Goal: Task Accomplishment & Management: Manage account settings

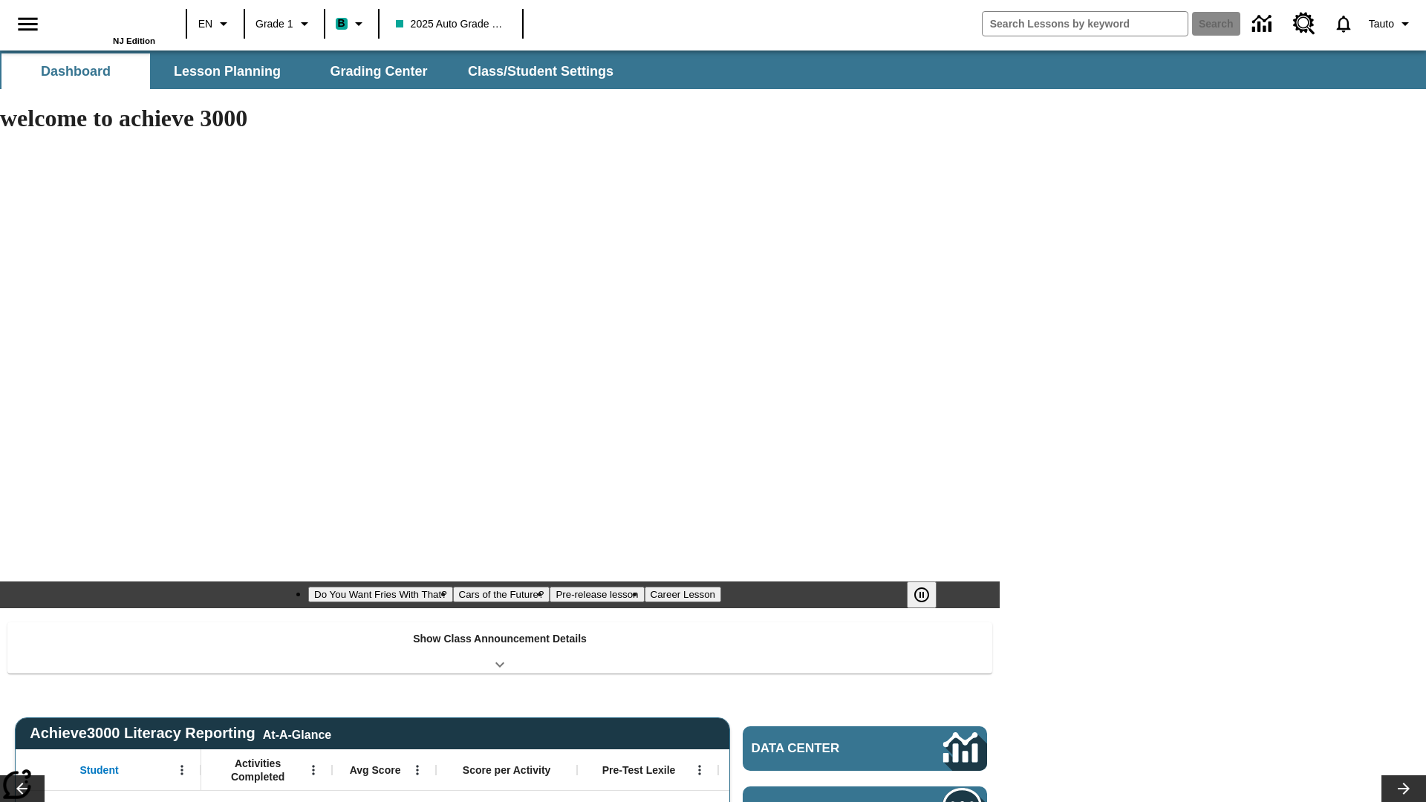
type input "-1"
click at [539, 71] on span "Class/Student Settings" at bounding box center [542, 71] width 146 height 17
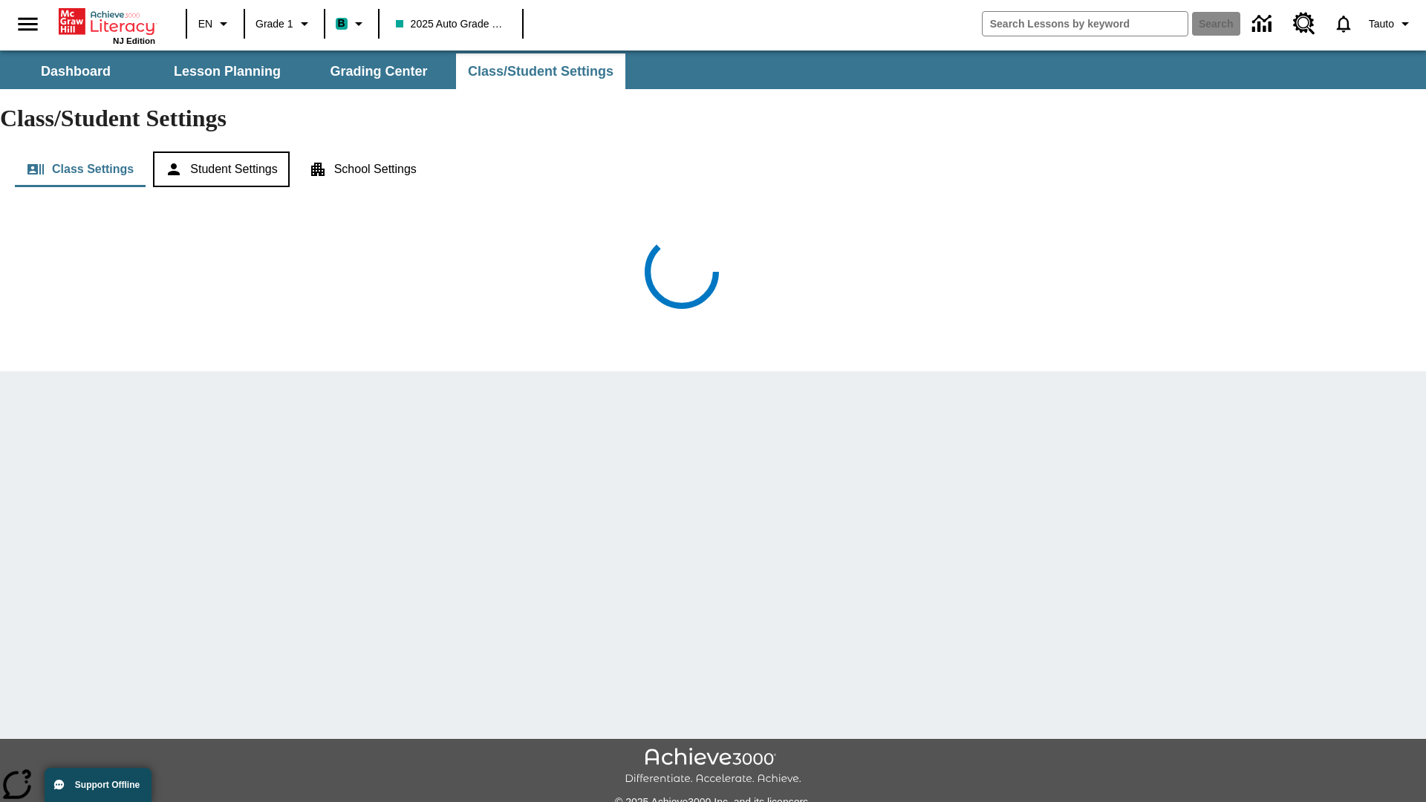
click at [224, 152] on button "Student Settings" at bounding box center [221, 170] width 136 height 36
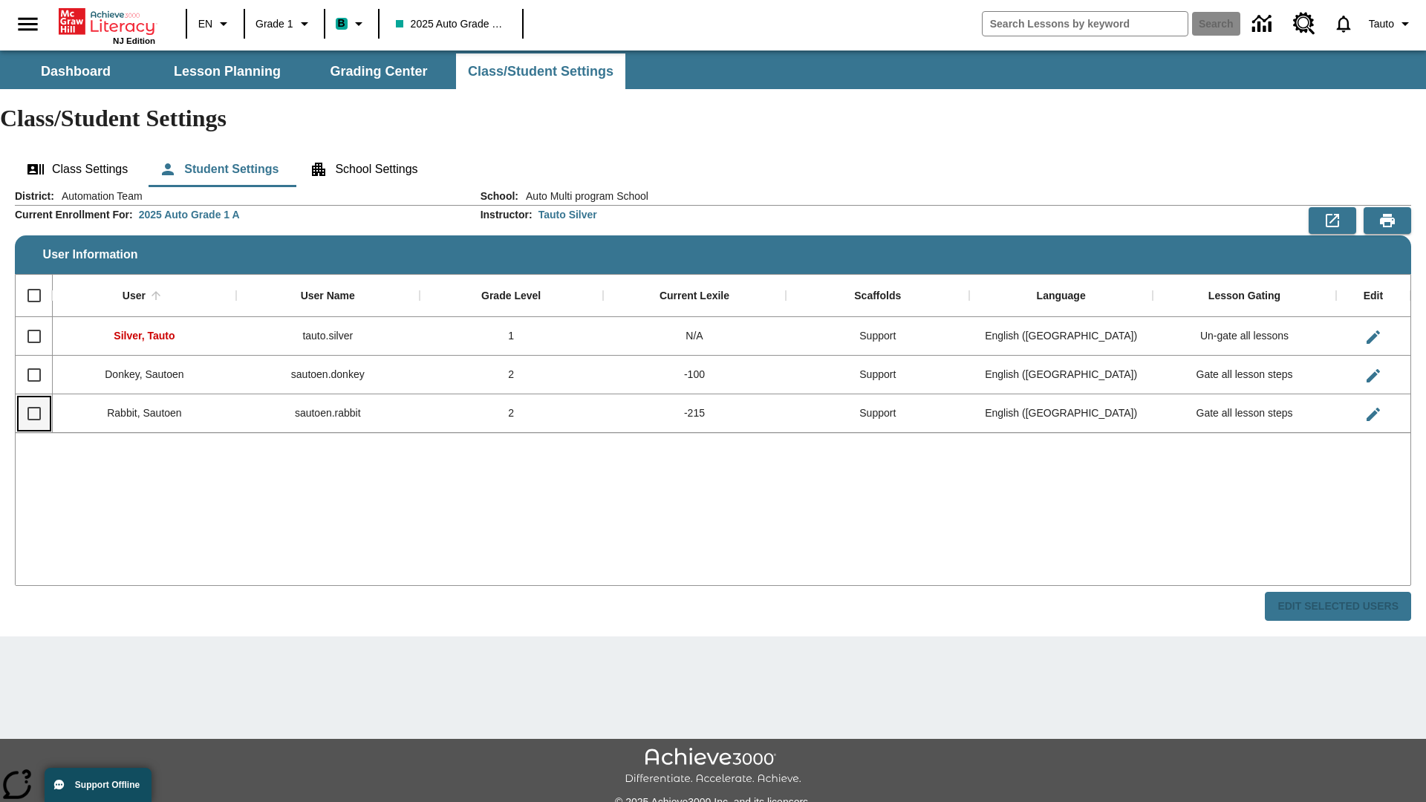
click at [33, 398] on input "Select row" at bounding box center [34, 413] width 31 height 31
checkbox input "true"
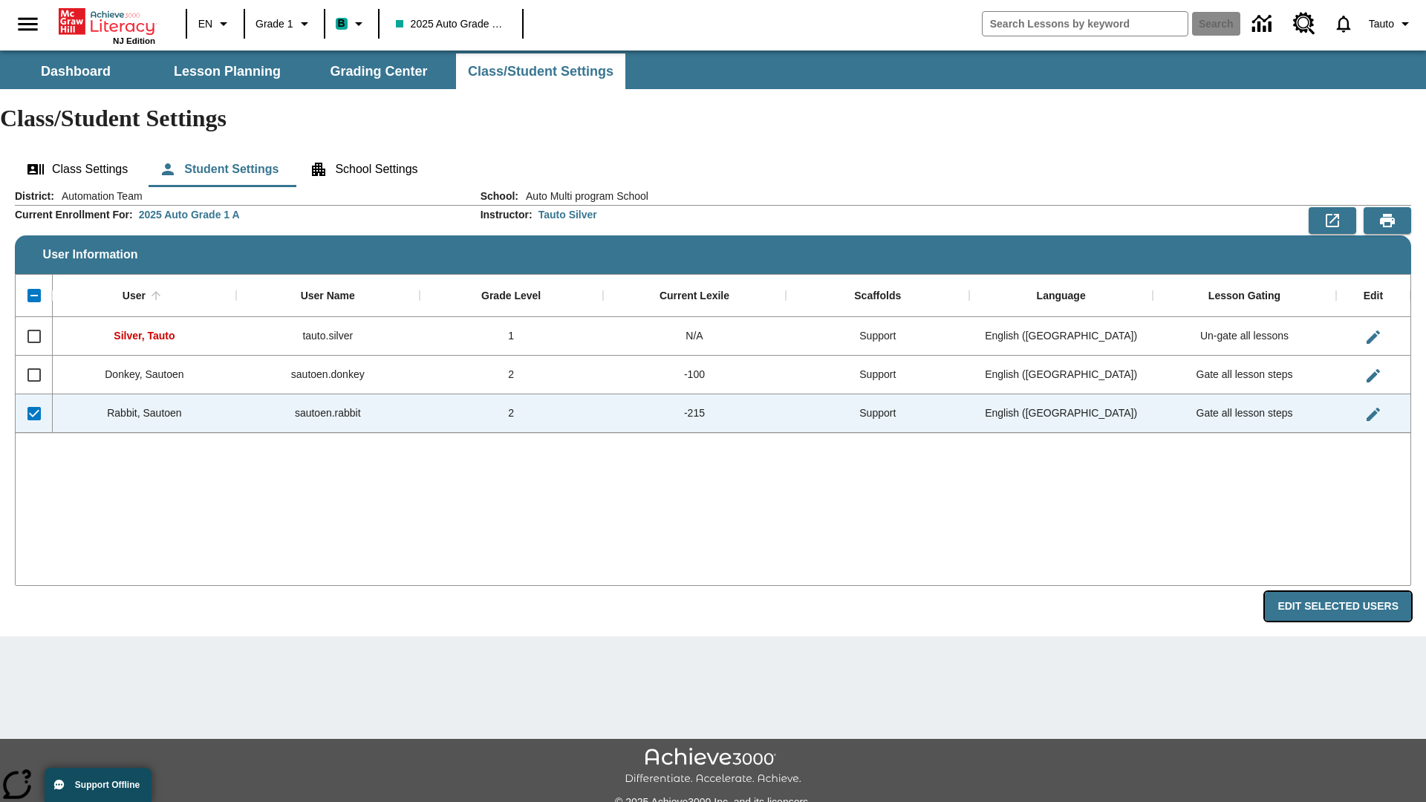
click at [1344, 592] on button "Edit Selected Users" at bounding box center [1338, 606] width 146 height 29
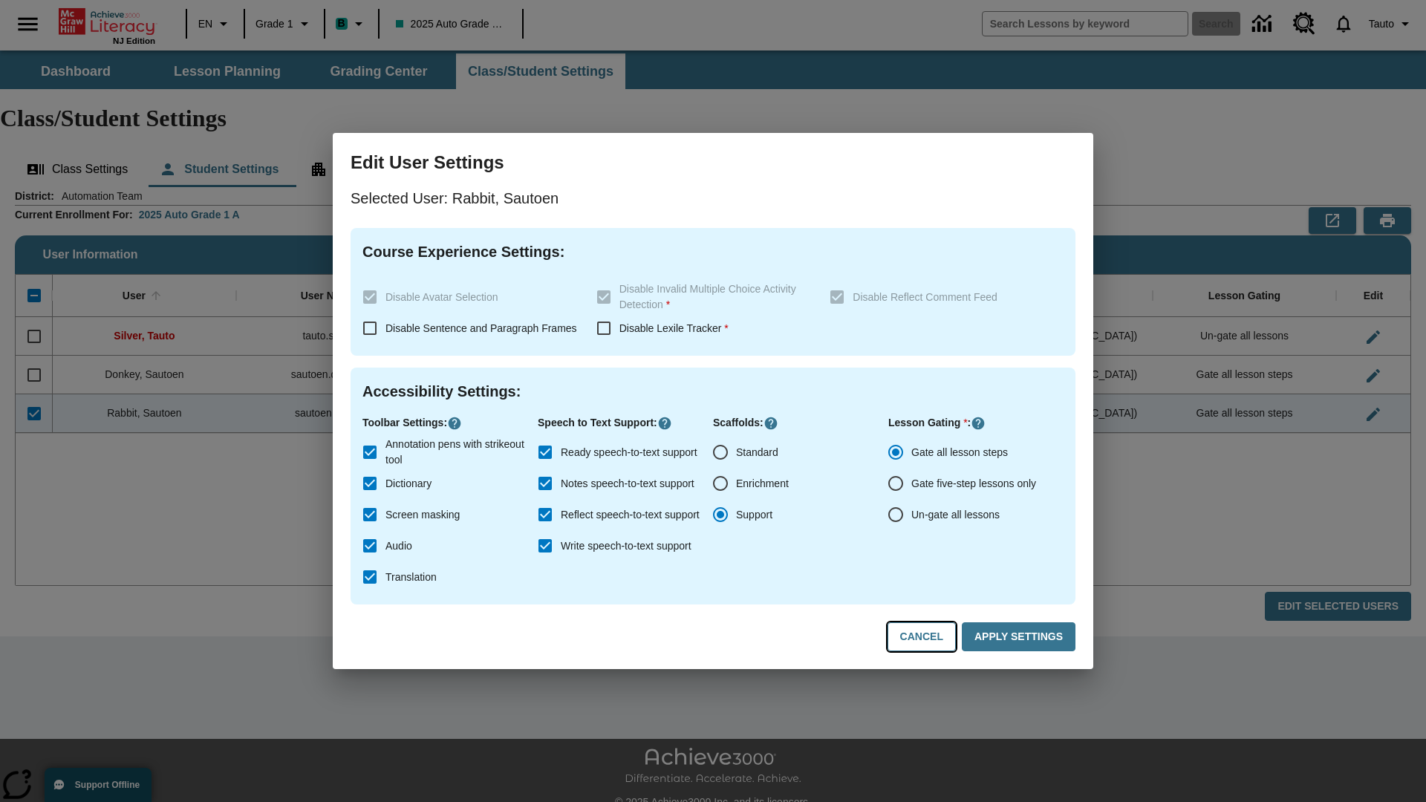
click at [929, 637] on button "Cancel" at bounding box center [922, 636] width 68 height 29
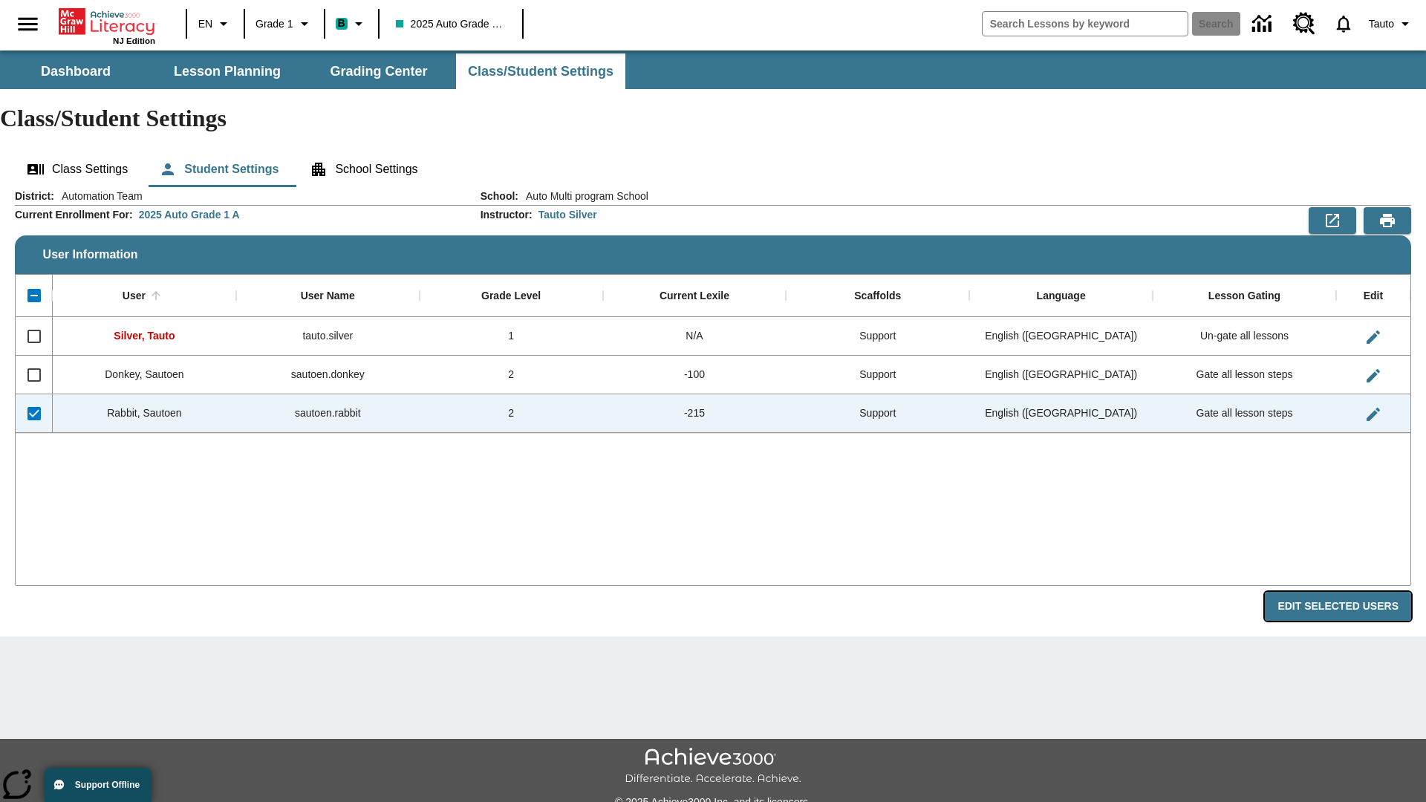
click at [1344, 592] on button "Edit Selected Users" at bounding box center [1338, 606] width 146 height 29
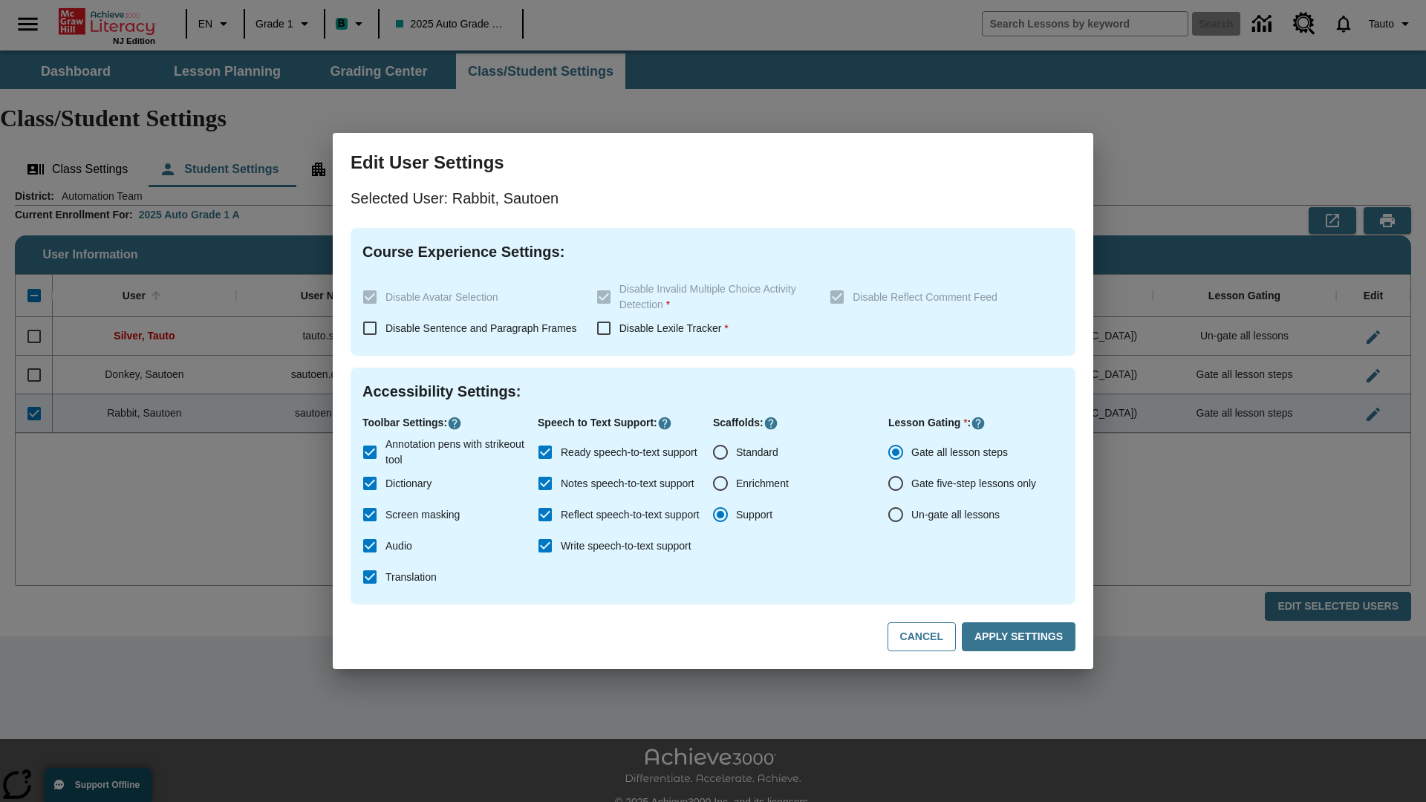
click at [545, 452] on input "Ready speech-to-text support" at bounding box center [545, 452] width 31 height 31
click at [1021, 637] on button "Apply Settings" at bounding box center [1019, 636] width 114 height 29
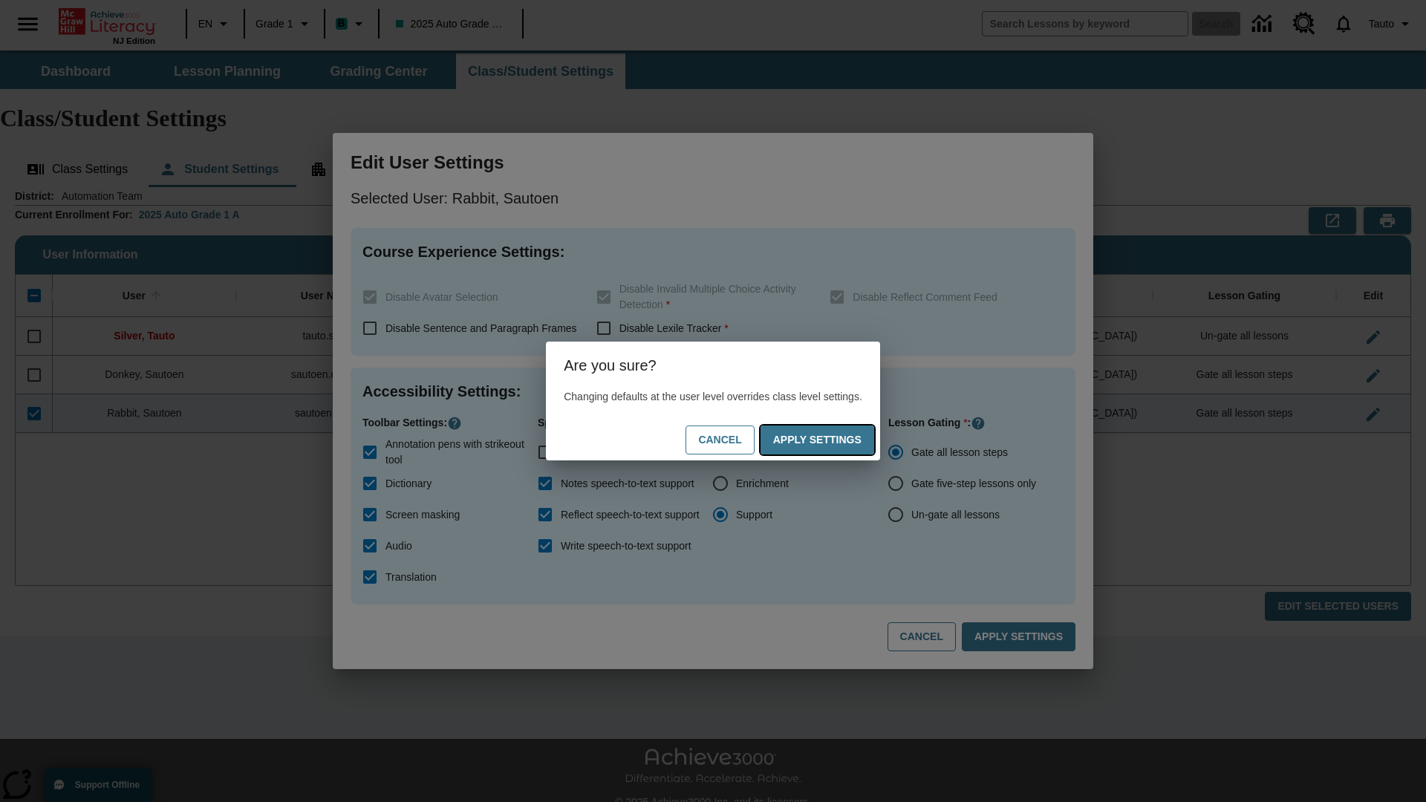
click at [832, 440] on button "Apply Settings" at bounding box center [818, 440] width 114 height 29
checkbox input "true"
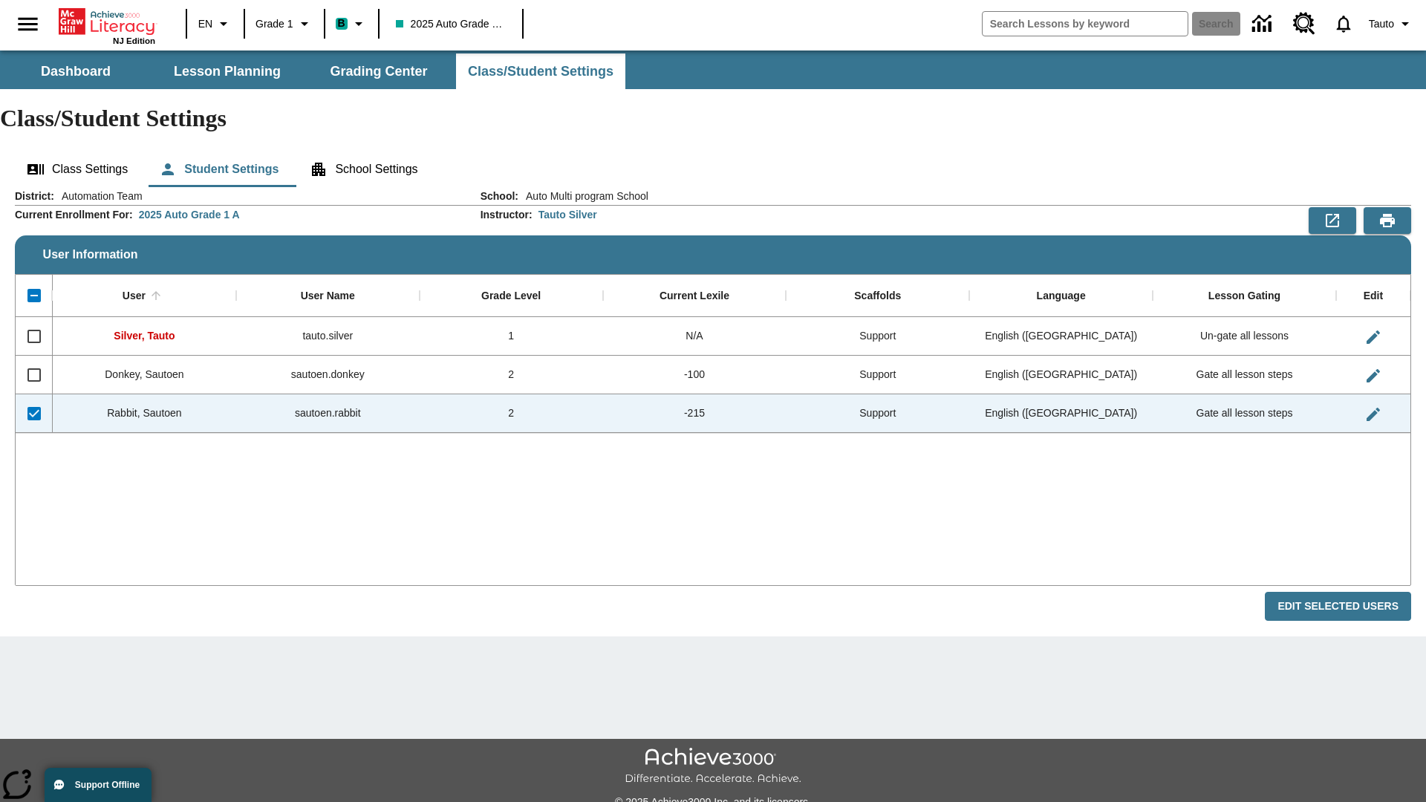
checkbox input "false"
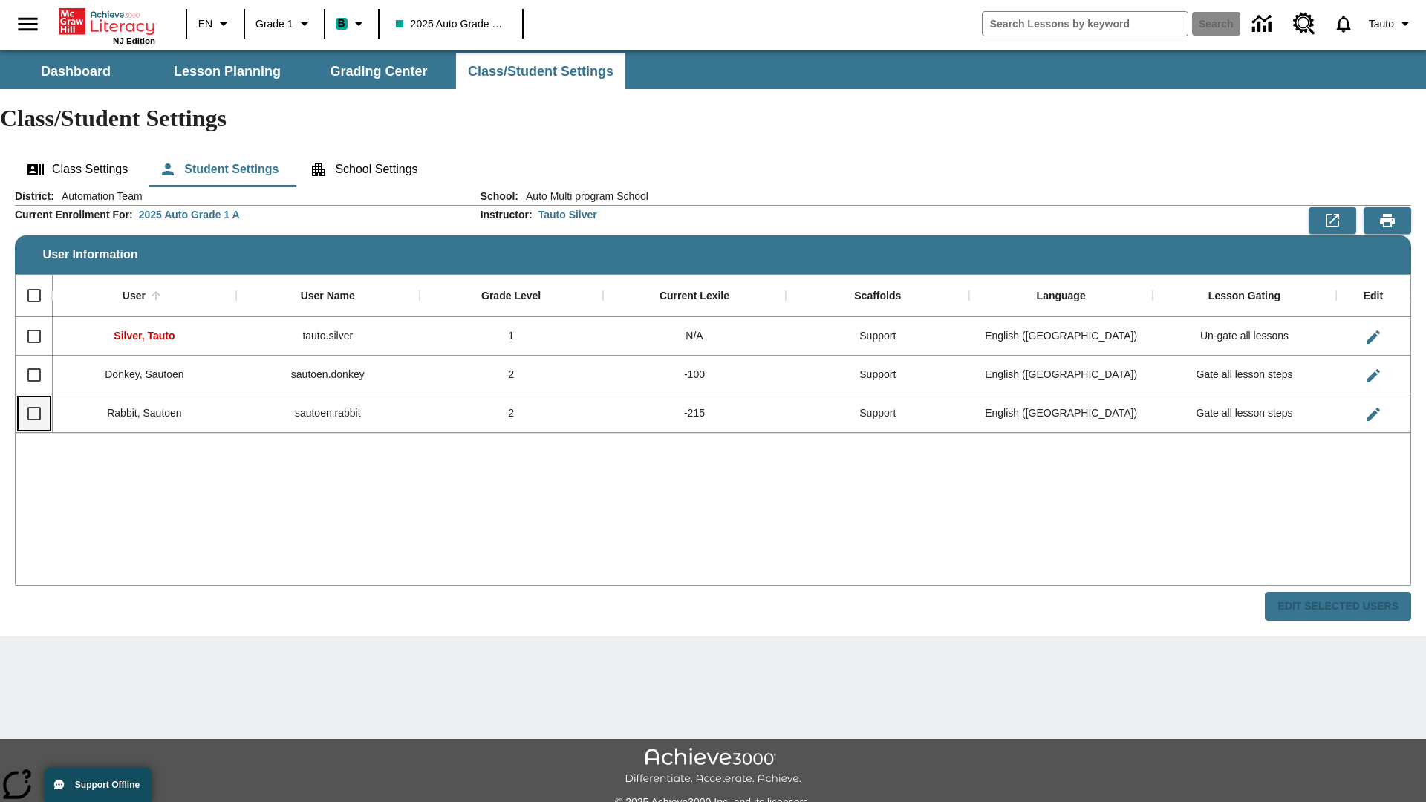
click at [33, 398] on input "Select row" at bounding box center [34, 413] width 31 height 31
checkbox input "true"
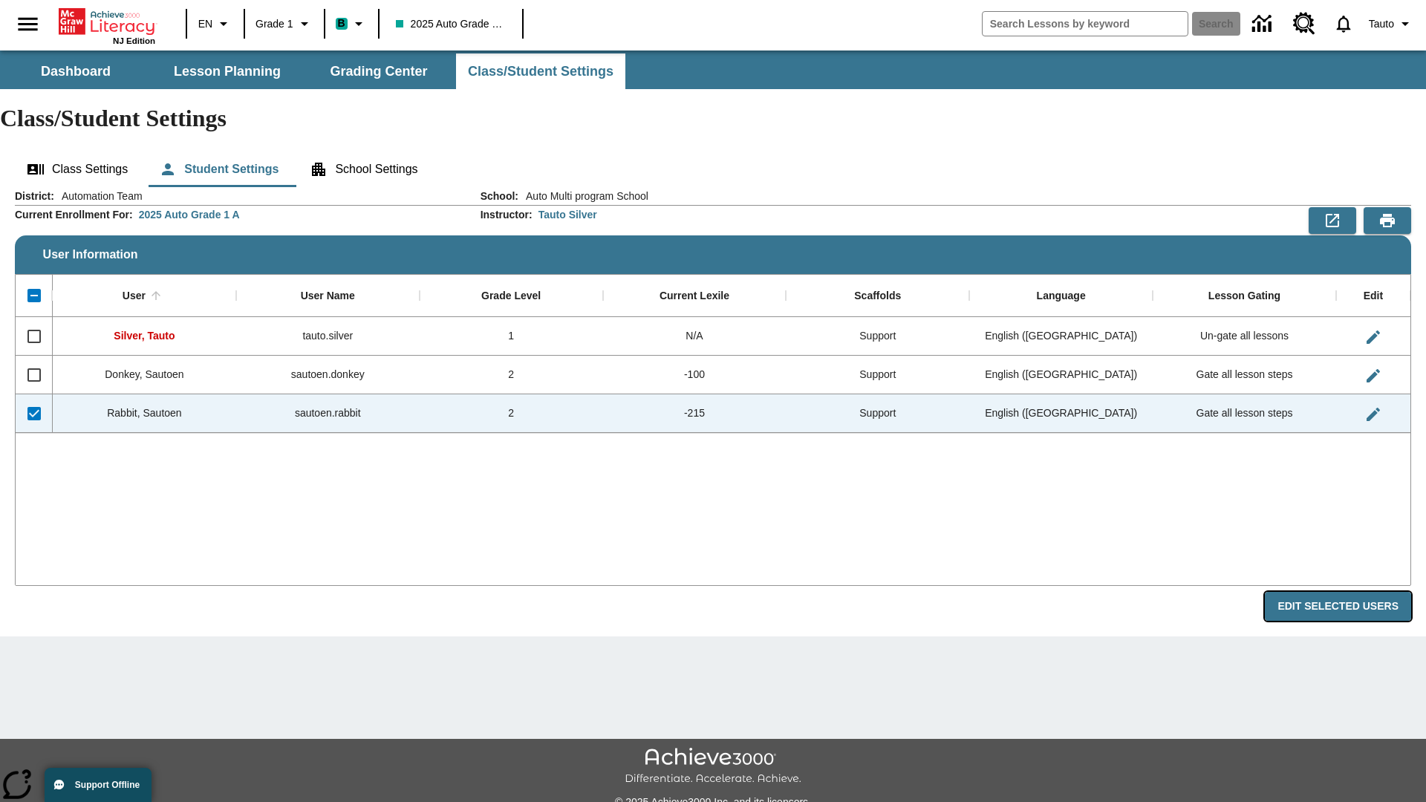
click at [1344, 592] on button "Edit Selected Users" at bounding box center [1338, 606] width 146 height 29
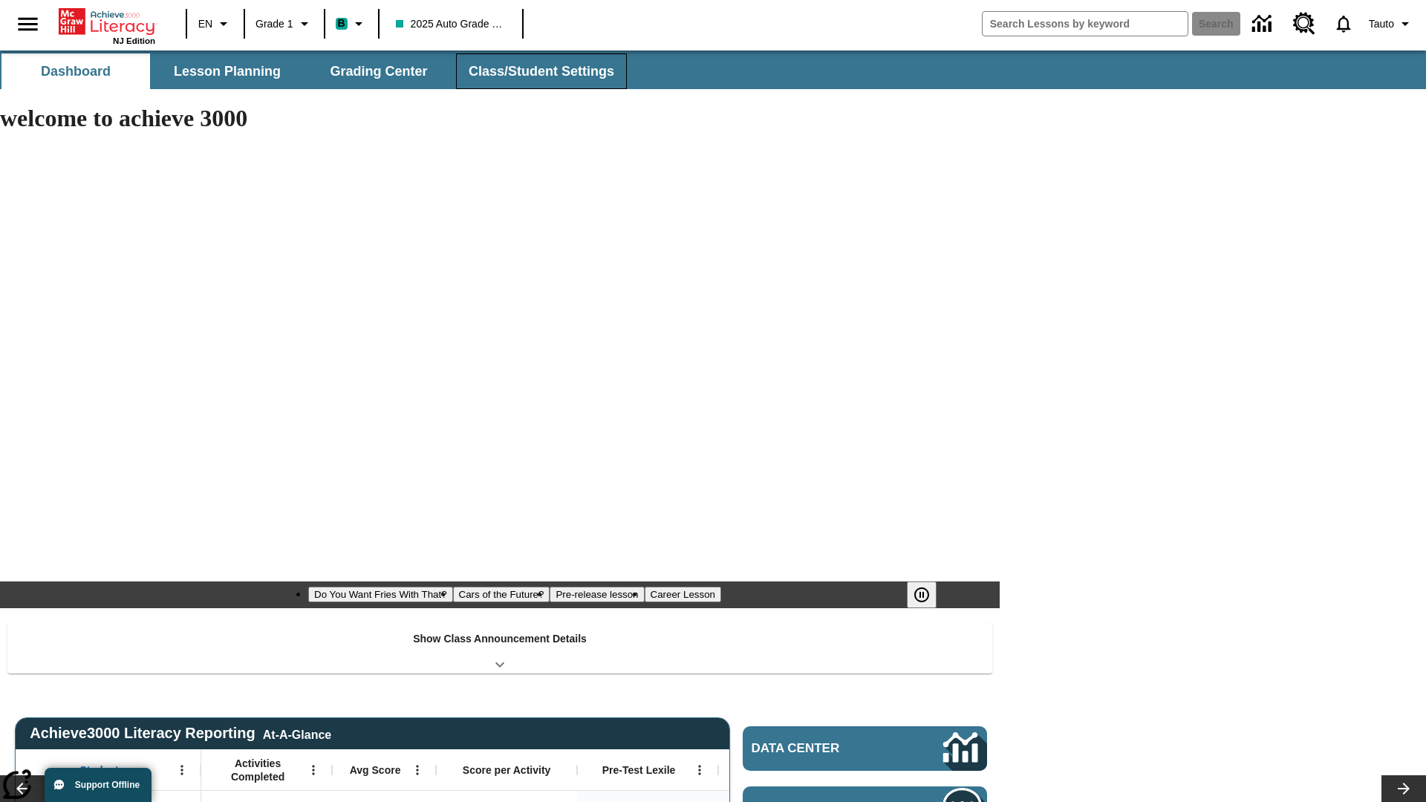
click at [539, 71] on span "Class/Student Settings" at bounding box center [542, 71] width 146 height 17
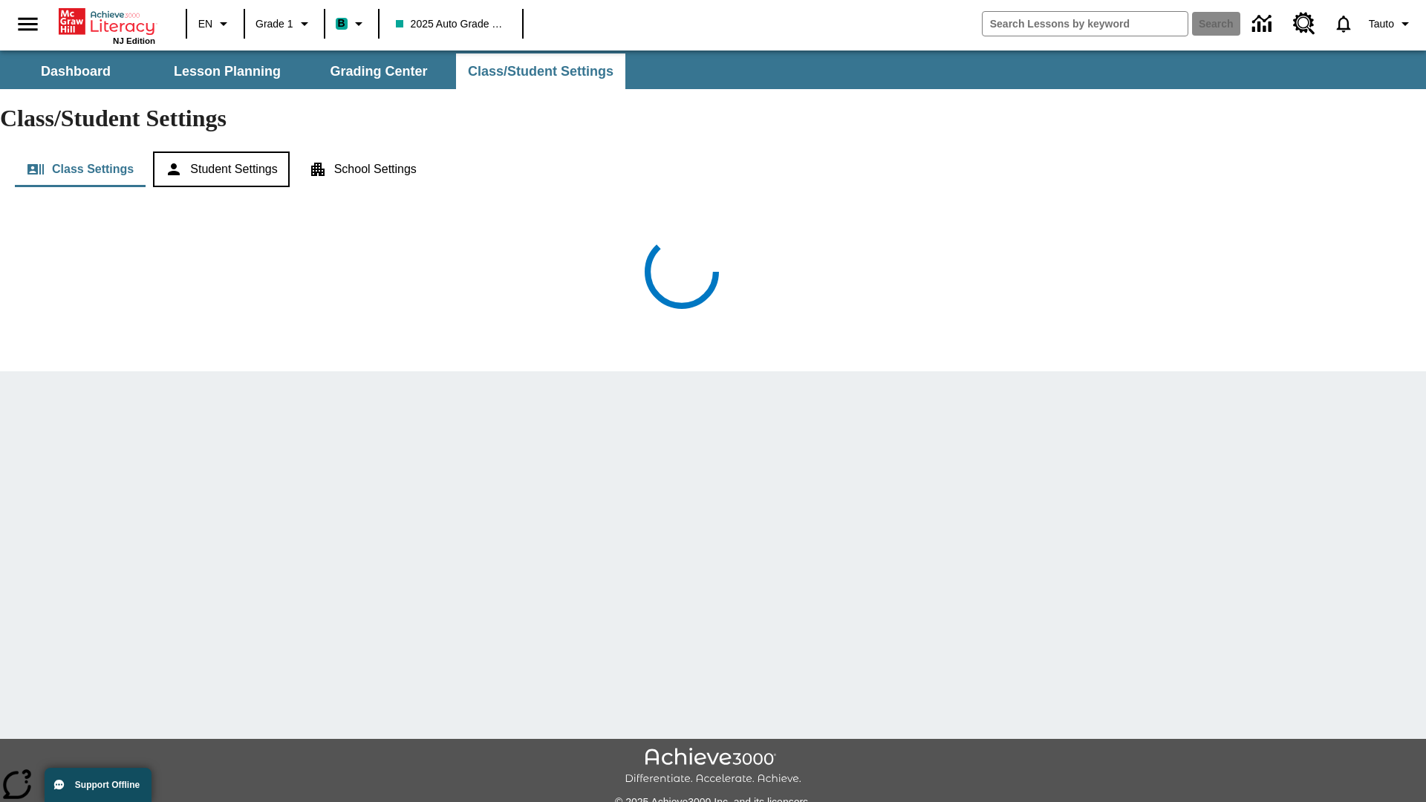
click at [224, 152] on button "Student Settings" at bounding box center [221, 170] width 136 height 36
